Goal: Transaction & Acquisition: Purchase product/service

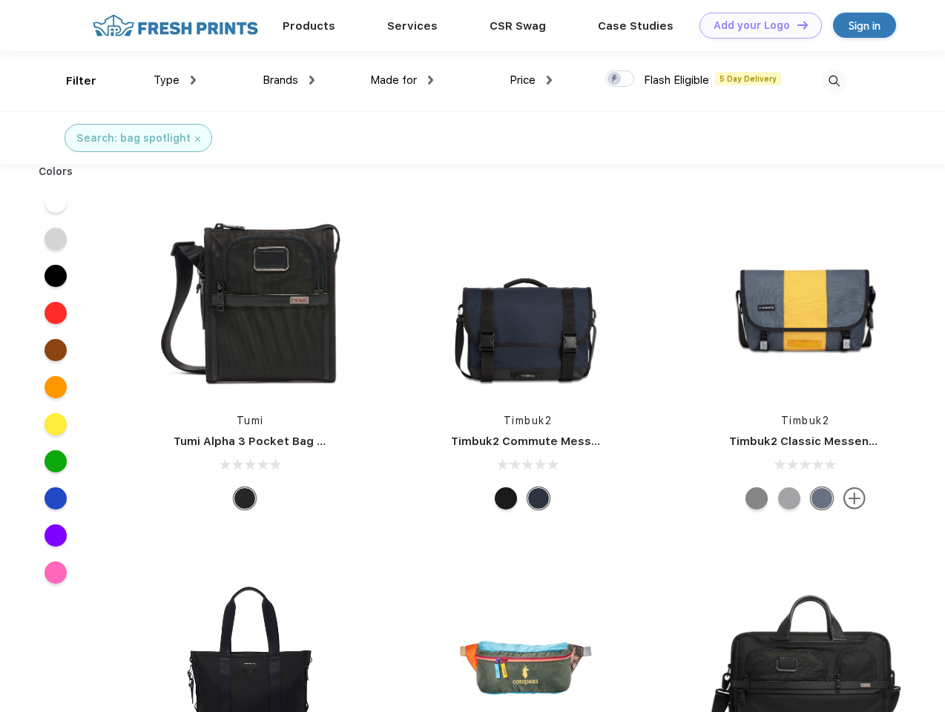
click at [755, 25] on link "Add your Logo Design Tool" at bounding box center [760, 26] width 122 height 26
click at [0, 0] on div "Design Tool" at bounding box center [0, 0] width 0 height 0
click at [796, 24] on link "Add your Logo Design Tool" at bounding box center [760, 26] width 122 height 26
click at [71, 81] on div "Filter" at bounding box center [81, 81] width 30 height 17
click at [175, 80] on span "Type" at bounding box center [167, 79] width 26 height 13
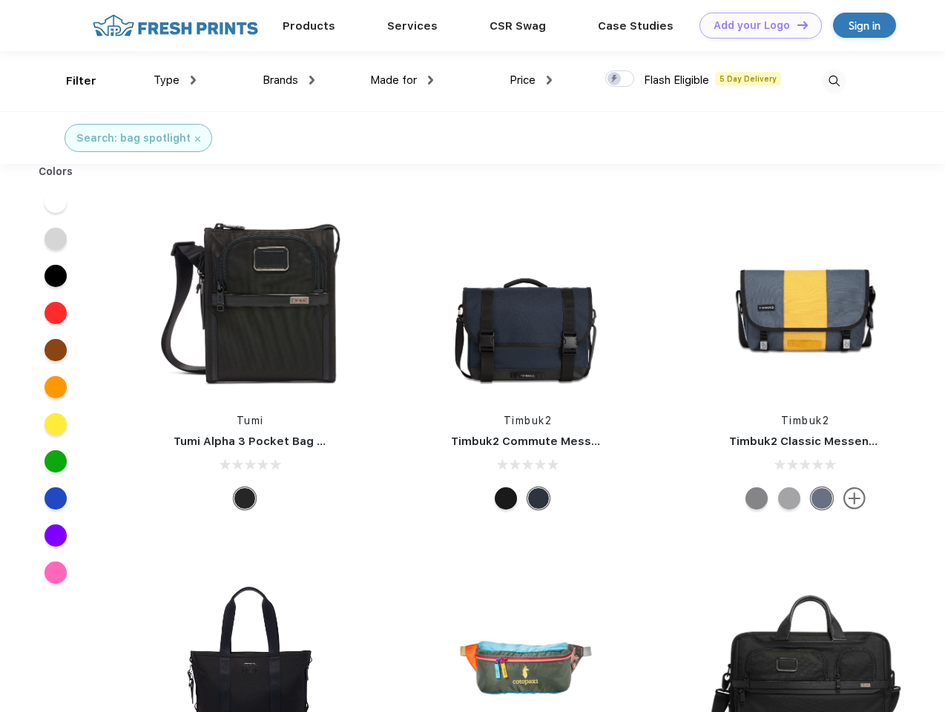
click at [288, 80] on span "Brands" at bounding box center [281, 79] width 36 height 13
click at [402, 80] on span "Made for" at bounding box center [393, 79] width 47 height 13
click at [531, 80] on span "Price" at bounding box center [522, 79] width 26 height 13
click at [620, 79] on div at bounding box center [619, 78] width 29 height 16
click at [615, 79] on input "checkbox" at bounding box center [610, 75] width 10 height 10
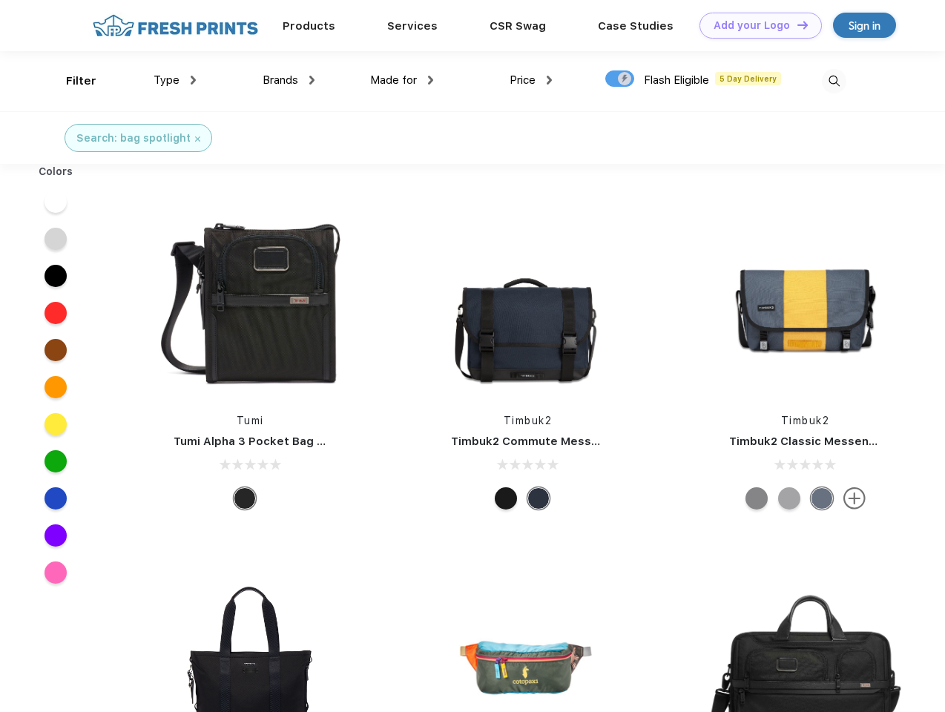
click at [834, 81] on img at bounding box center [834, 81] width 24 height 24
